Goal: Information Seeking & Learning: Learn about a topic

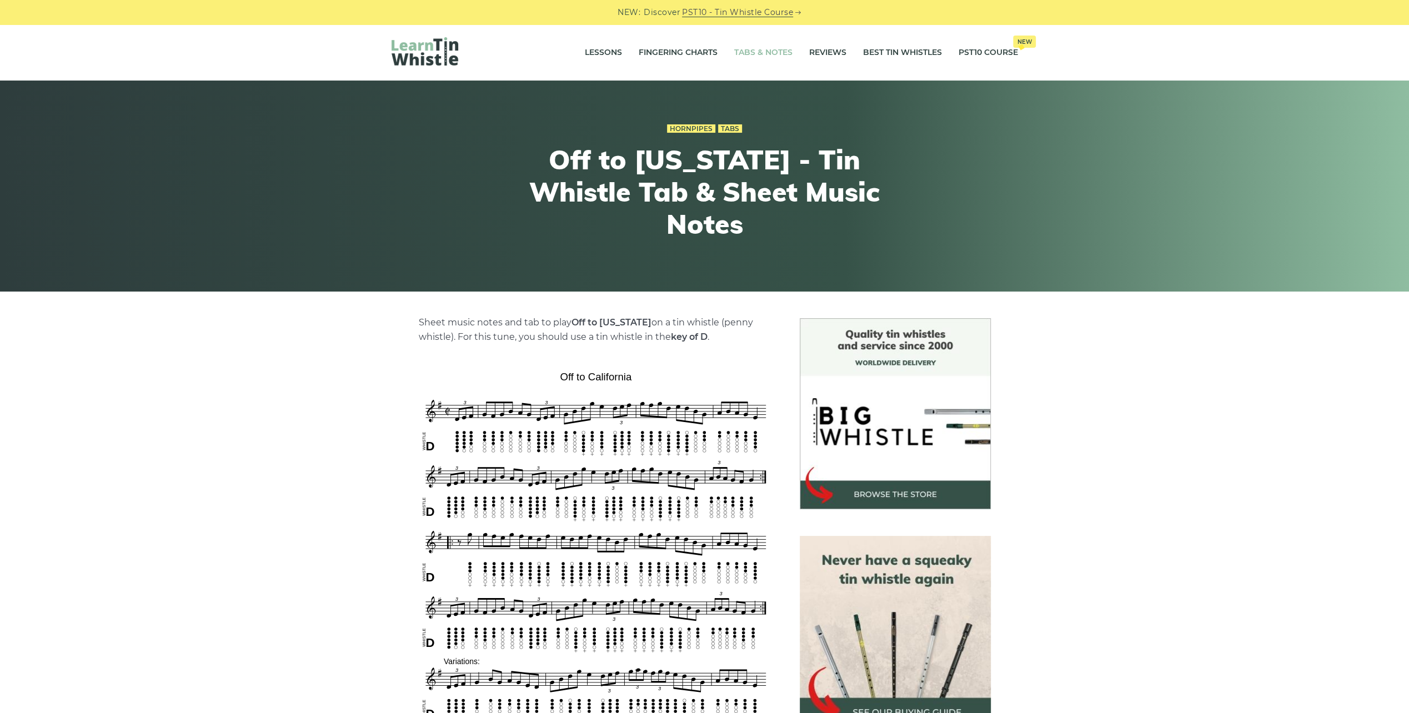
click at [767, 50] on link "Tabs & Notes" at bounding box center [763, 53] width 58 height 28
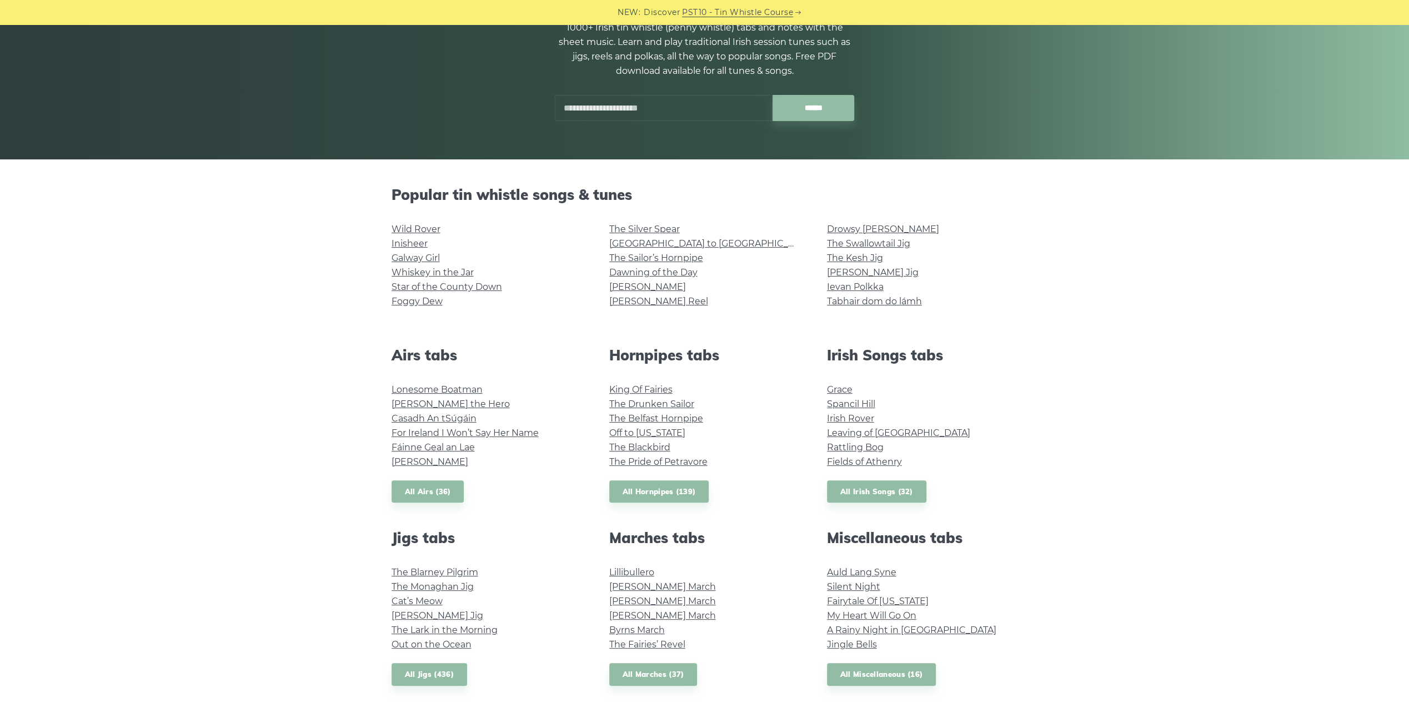
scroll to position [278, 0]
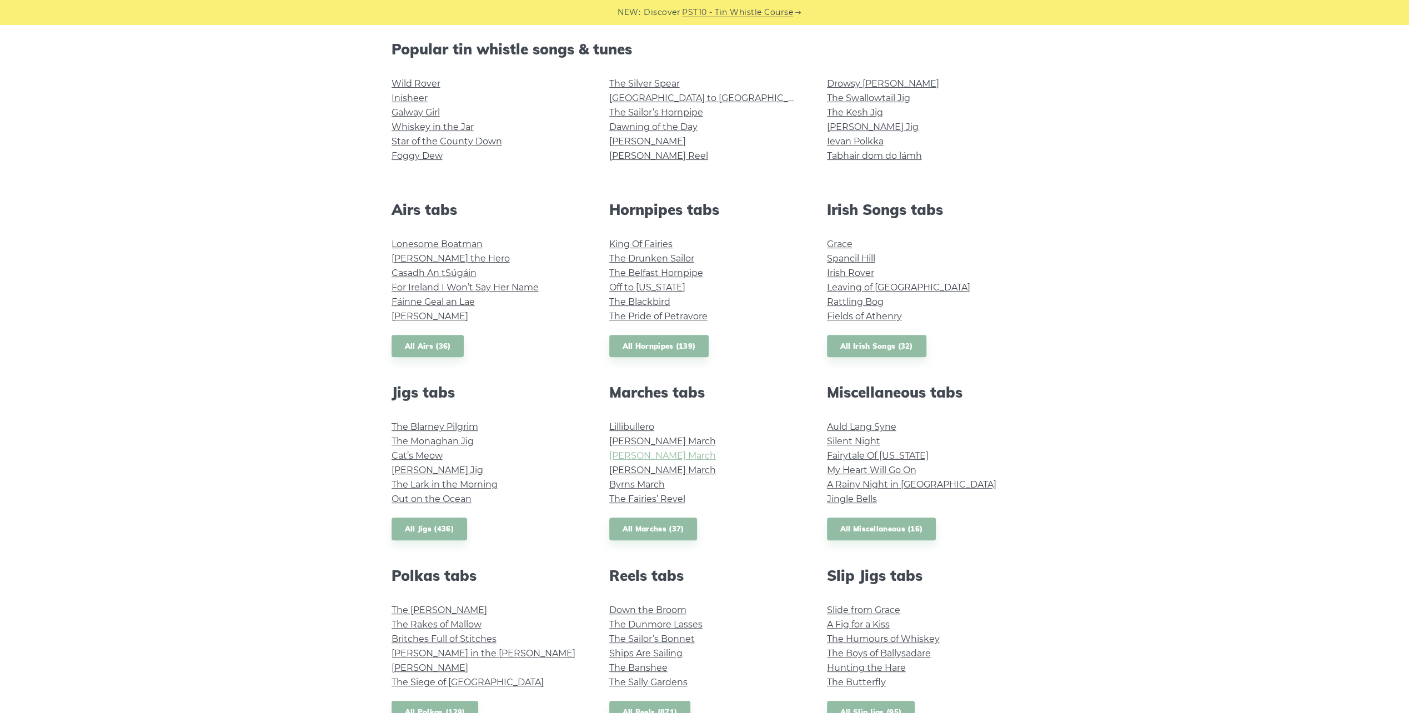
click at [672, 457] on link "Brian Boru’s March" at bounding box center [662, 456] width 107 height 11
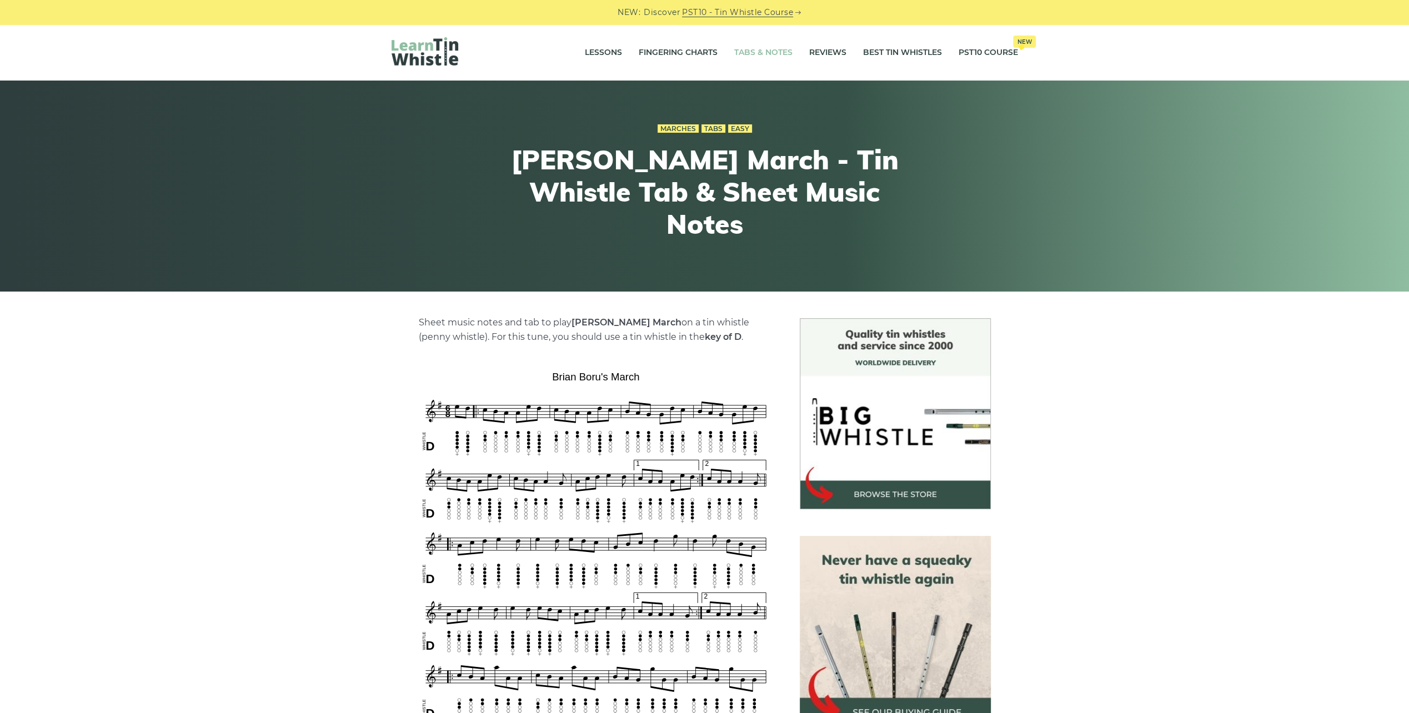
click at [762, 47] on link "Tabs & Notes" at bounding box center [763, 53] width 58 height 28
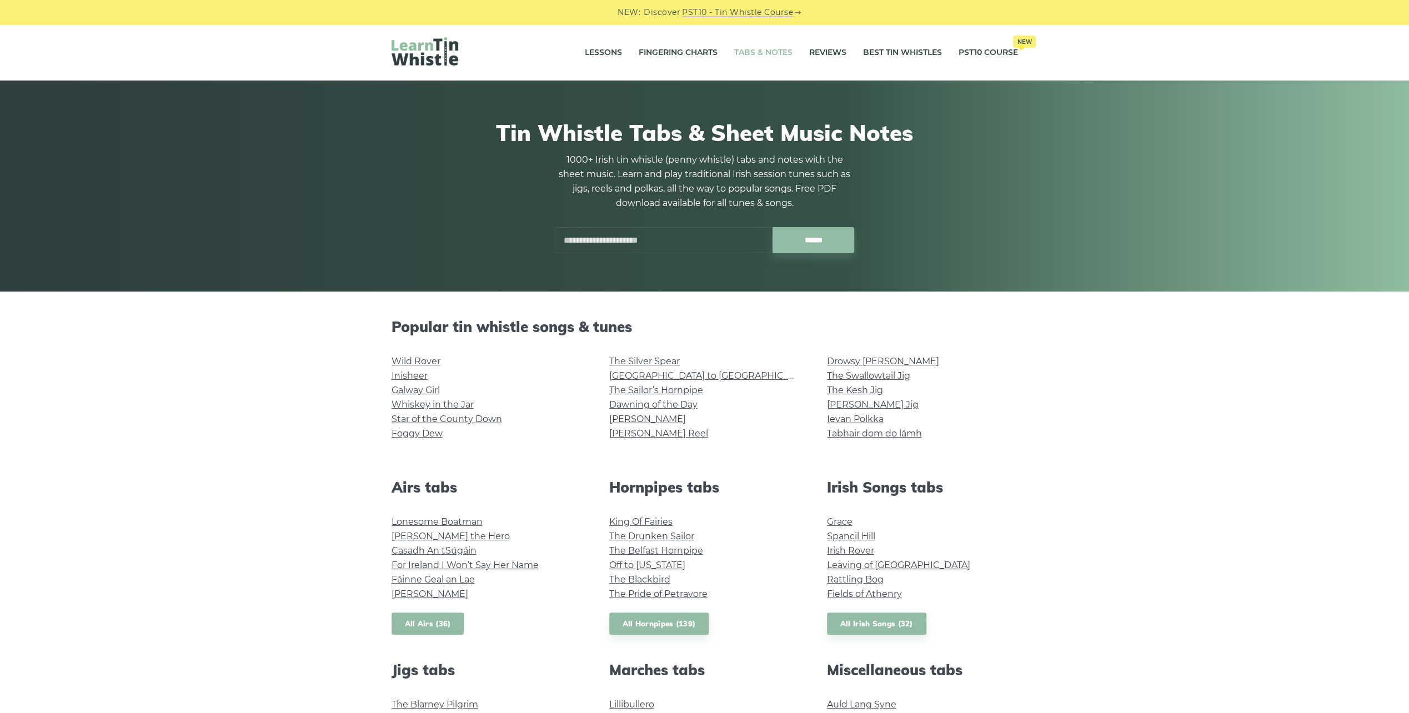
click at [416, 623] on link "All Airs (36)" at bounding box center [428, 624] width 73 height 23
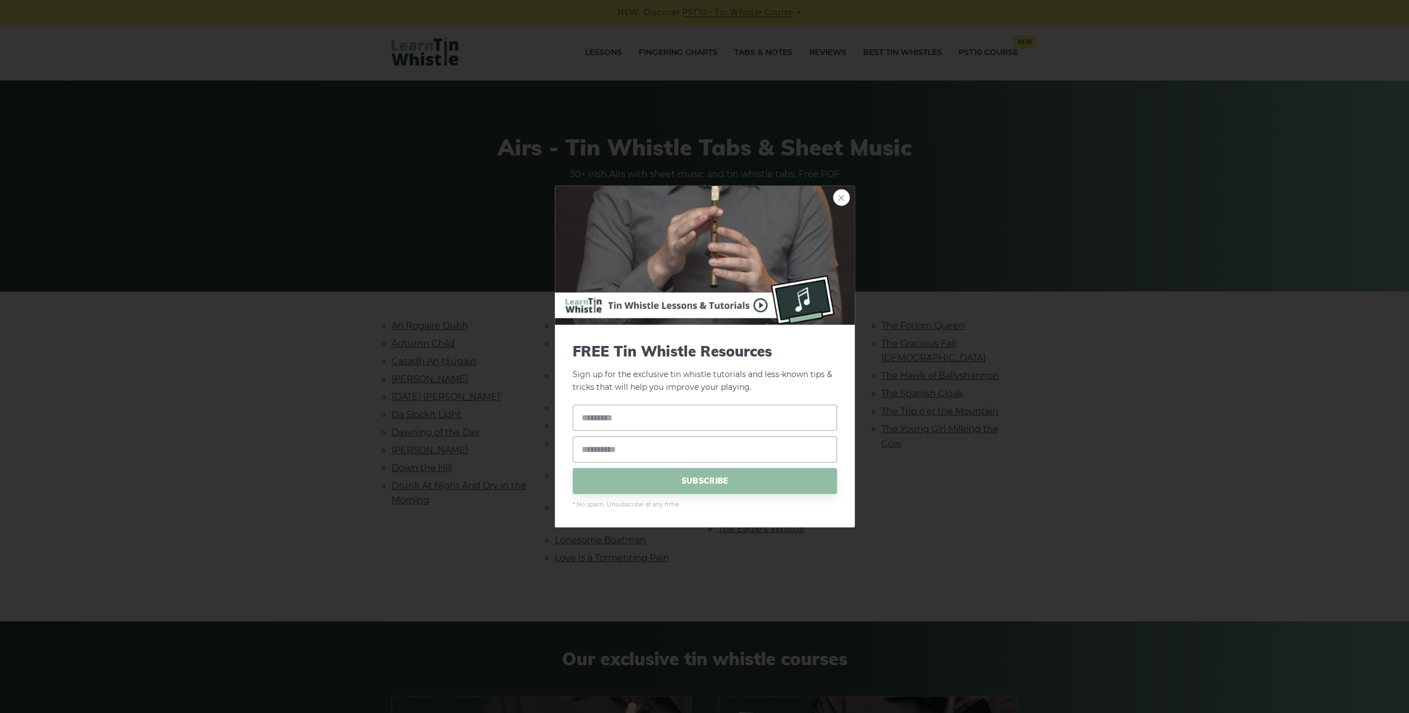
click at [842, 201] on link "×" at bounding box center [841, 197] width 17 height 17
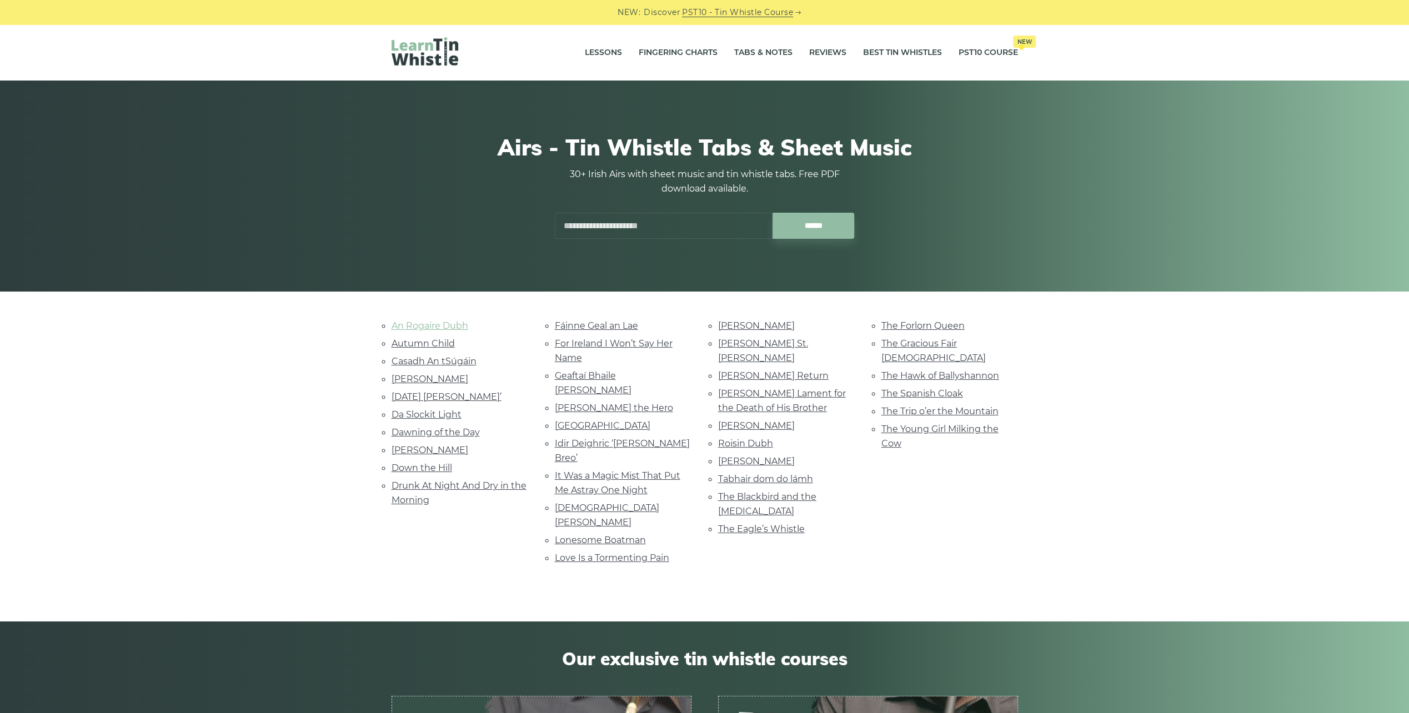
click at [444, 326] on link "An Rogaire Dubh" at bounding box center [430, 326] width 77 height 11
click at [419, 362] on link "Casadh An tSúgáin" at bounding box center [434, 361] width 85 height 11
click at [572, 403] on link "[PERSON_NAME] the Hero" at bounding box center [614, 408] width 118 height 11
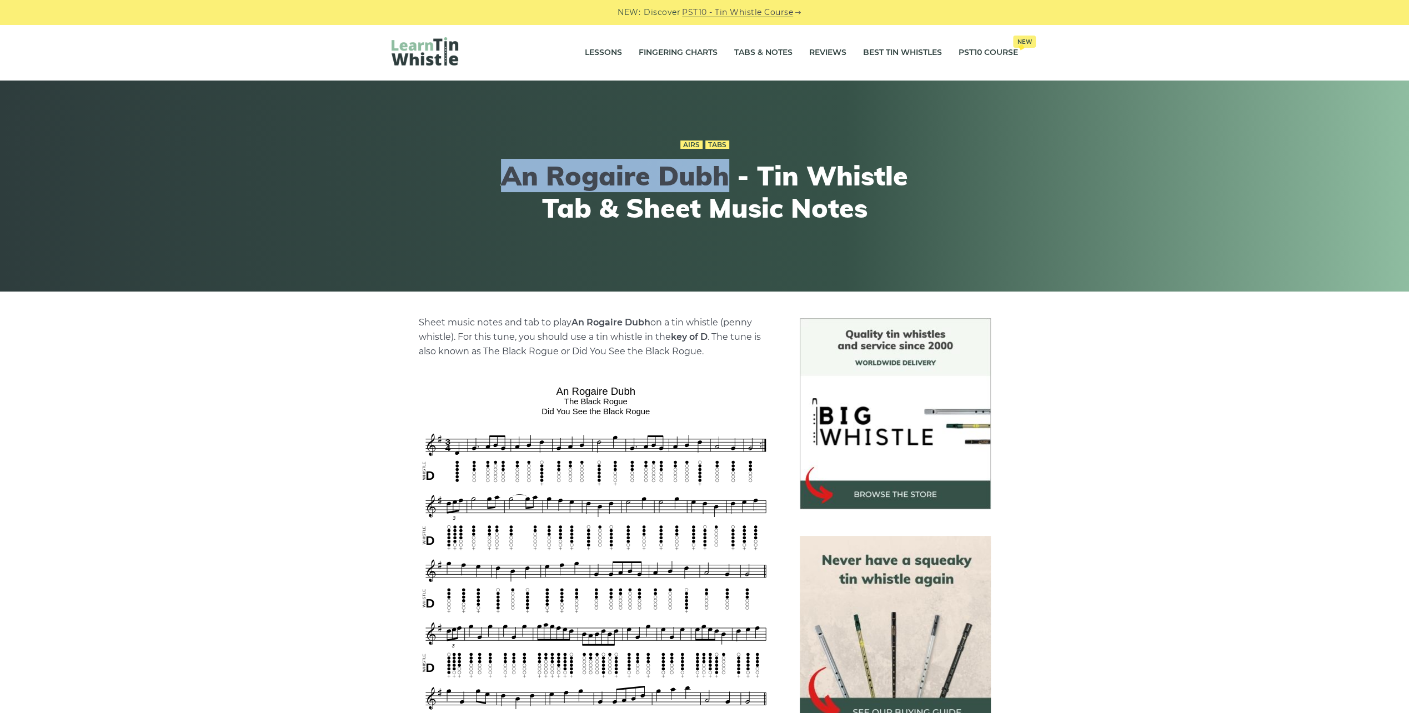
drag, startPoint x: 727, startPoint y: 179, endPoint x: 504, endPoint y: 184, distance: 223.4
click at [504, 184] on h1 "An Rogaire Dubh - Tin Whistle Tab & Sheet Music Notes" at bounding box center [705, 192] width 409 height 64
copy h1 "An Rogaire Dubh"
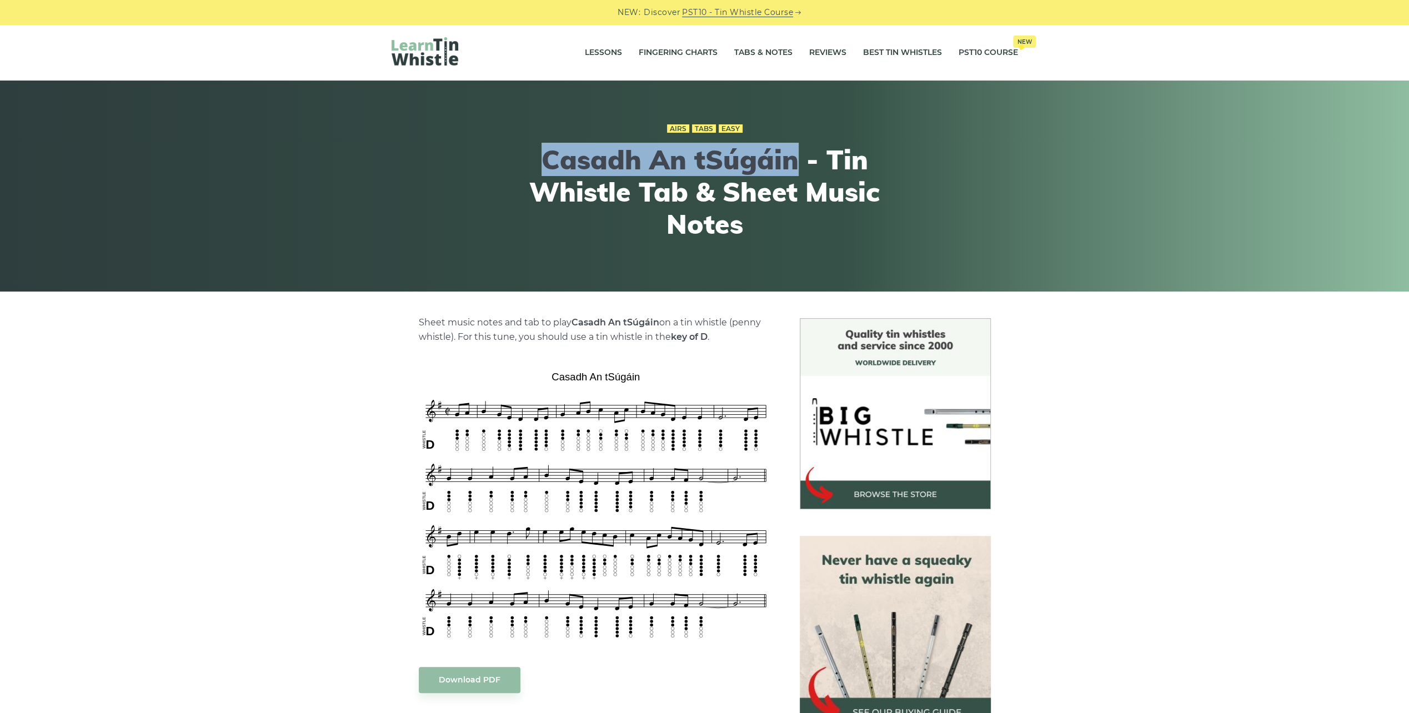
drag, startPoint x: 799, startPoint y: 163, endPoint x: 549, endPoint y: 164, distance: 250.0
click at [549, 164] on h1 "Casadh An tSúgáin - Tin Whistle Tab & Sheet Music Notes" at bounding box center [705, 192] width 409 height 96
copy h1 "Casadh An tSúgáin"
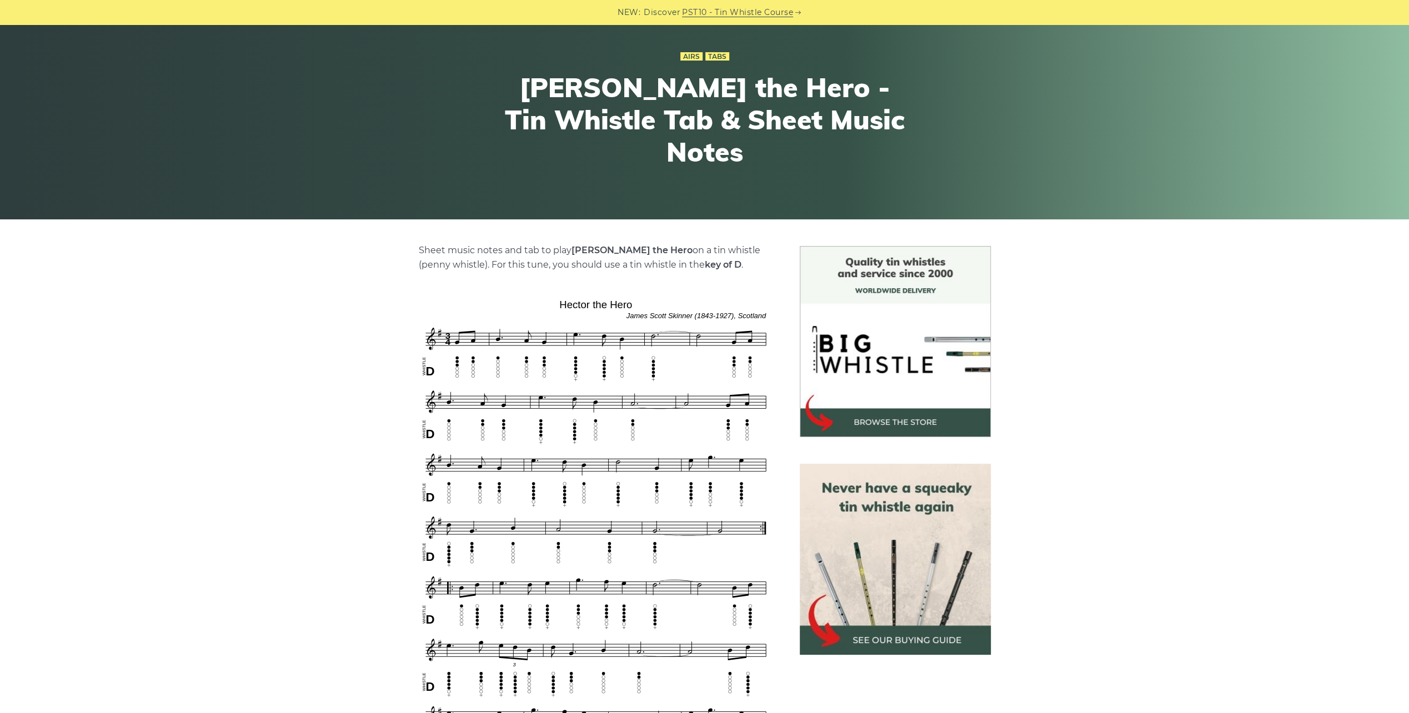
scroll to position [111, 0]
